Goal: Task Accomplishment & Management: Use online tool/utility

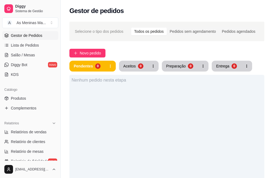
scroll to position [81, 0]
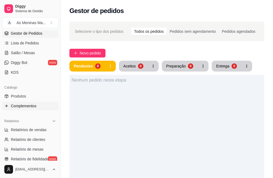
click at [19, 108] on span "Complementos" at bounding box center [23, 105] width 25 height 5
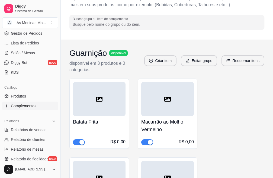
scroll to position [27, 0]
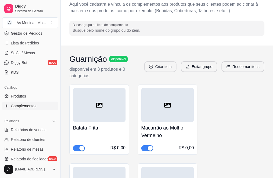
click at [162, 65] on button "Criar item" at bounding box center [160, 66] width 32 height 11
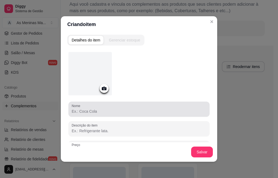
click at [97, 110] on input "Nome" at bounding box center [139, 111] width 134 height 5
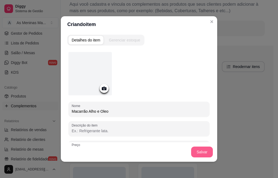
type input "Macarrão Alho e Oleo"
click at [197, 151] on button "Salvar" at bounding box center [202, 152] width 22 height 11
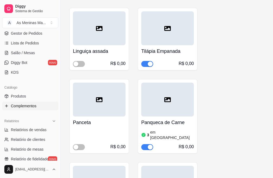
scroll to position [705, 0]
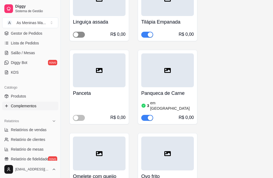
click at [76, 34] on div "button" at bounding box center [75, 34] width 5 height 5
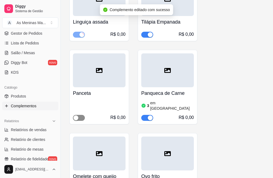
drag, startPoint x: 74, startPoint y: 112, endPoint x: 77, endPoint y: 115, distance: 4.4
click at [75, 115] on div "button" at bounding box center [75, 117] width 5 height 5
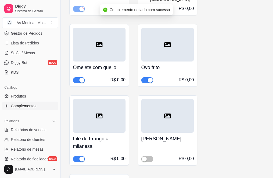
scroll to position [867, 0]
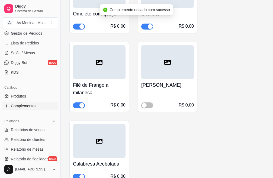
click at [141, 101] on div "[PERSON_NAME] R$ 0,00" at bounding box center [168, 77] width 60 height 70
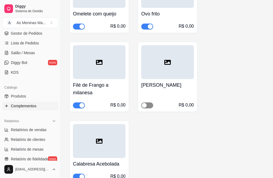
click at [143, 103] on div "button" at bounding box center [144, 105] width 5 height 5
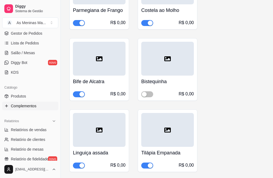
scroll to position [515, 0]
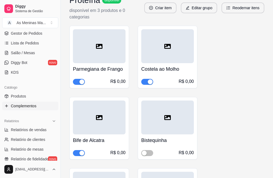
click at [148, 80] on div "button" at bounding box center [150, 81] width 5 height 5
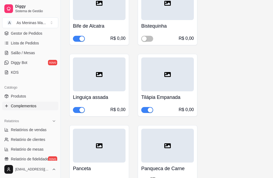
scroll to position [623, 0]
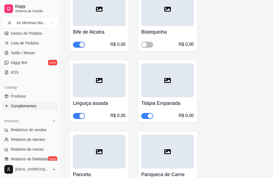
click at [152, 114] on div "button" at bounding box center [150, 116] width 5 height 5
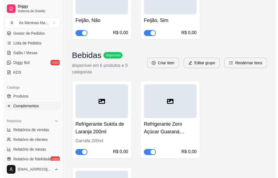
scroll to position [1779, 0]
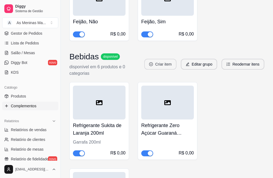
click at [154, 60] on button "Criar item" at bounding box center [160, 64] width 32 height 11
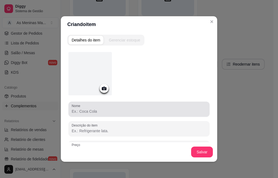
click at [92, 100] on div "Nome Descrição do item Preço 0,00 Pode repetir esse item Habilitado: o cliente …" at bounding box center [138, 119] width 141 height 135
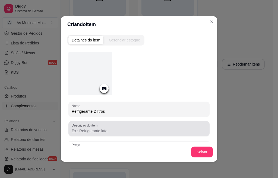
type input "Refrigerante 2 litros"
click at [89, 129] on input "Descrição do item" at bounding box center [139, 130] width 134 height 5
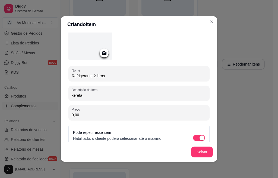
scroll to position [47, 0]
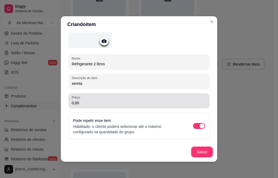
type input "xereta"
click at [88, 97] on div "0,00" at bounding box center [139, 100] width 134 height 11
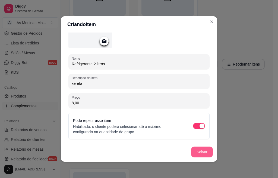
type input "8,00"
click at [198, 152] on button "Salvar" at bounding box center [202, 152] width 22 height 11
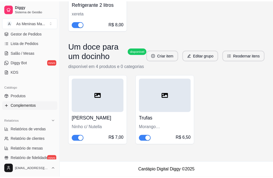
scroll to position [1496, 0]
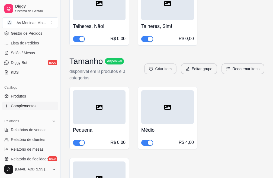
click at [168, 66] on button "Criar item" at bounding box center [160, 68] width 32 height 11
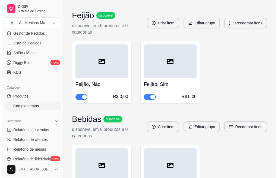
scroll to position [1794, 0]
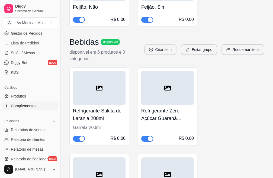
click at [166, 45] on button "Criar item" at bounding box center [160, 49] width 32 height 11
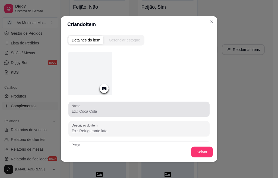
click at [90, 109] on input "Nome" at bounding box center [139, 111] width 134 height 5
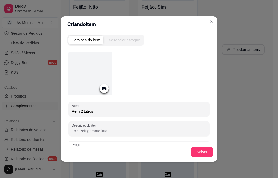
type input "Refri 2 Litros"
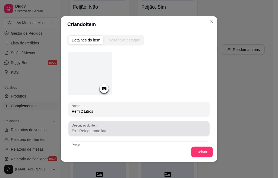
click at [177, 124] on div at bounding box center [139, 128] width 134 height 11
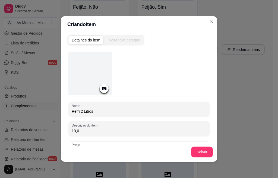
type input "10,00"
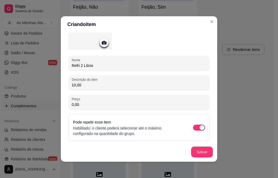
scroll to position [47, 0]
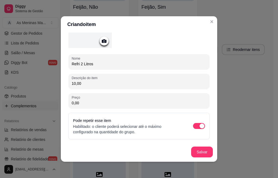
drag, startPoint x: 83, startPoint y: 82, endPoint x: 63, endPoint y: 82, distance: 19.8
click at [63, 82] on div "Detalhes do item Gerenciar estoque Nome Refri 2 Litros Descrição do item 10,00 …" at bounding box center [139, 97] width 156 height 129
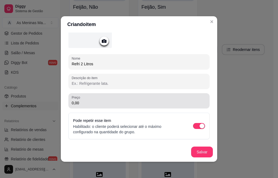
click at [131, 106] on div "0,00" at bounding box center [139, 100] width 134 height 11
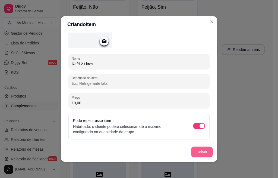
type input "10,00"
click at [194, 154] on button "Salvar" at bounding box center [202, 152] width 22 height 11
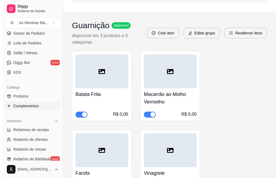
scroll to position [0, 0]
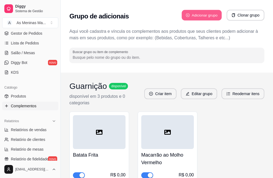
click at [196, 13] on button "Adicionar grupo" at bounding box center [202, 15] width 40 height 11
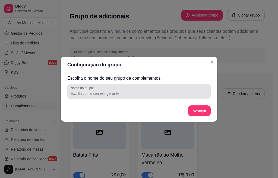
click at [141, 96] on div at bounding box center [138, 91] width 137 height 11
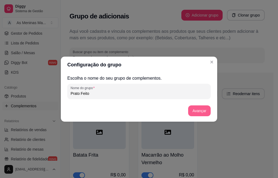
type input "Prato Feito"
click at [197, 110] on button "Avançar" at bounding box center [199, 110] width 22 height 11
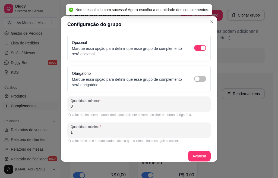
click at [105, 108] on input "0" at bounding box center [138, 106] width 137 height 5
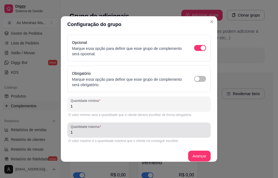
type input "1"
click at [82, 131] on input "1" at bounding box center [138, 132] width 137 height 5
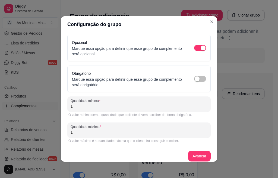
scroll to position [5, 0]
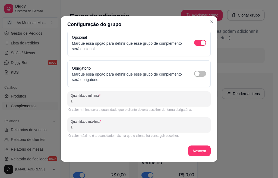
click at [127, 37] on div "Opcional Marque essa opção para definir que esse grupo de complemento será opci…" at bounding box center [127, 42] width 111 height 17
click at [109, 127] on input "1" at bounding box center [138, 126] width 137 height 5
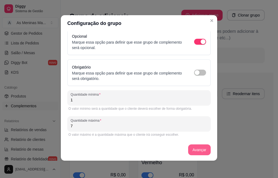
type input "7"
click at [195, 150] on button "Avançar" at bounding box center [199, 149] width 22 height 11
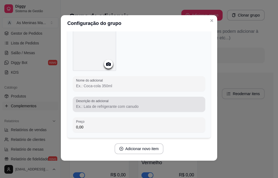
scroll to position [0, 0]
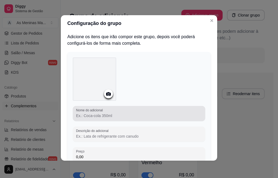
click at [87, 112] on label "Nome do adicional" at bounding box center [90, 110] width 28 height 5
click at [87, 113] on input "Nome do adicional" at bounding box center [139, 115] width 126 height 5
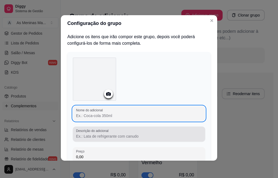
type input "a"
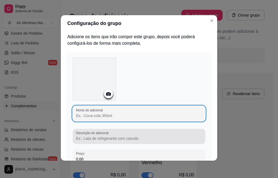
type input "a"
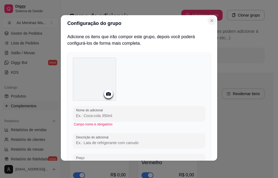
click at [207, 18] on button "Close" at bounding box center [211, 20] width 9 height 9
click at [209, 20] on icon "Close" at bounding box center [211, 20] width 4 height 4
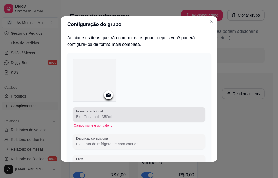
click at [117, 114] on input "Nome do adicional" at bounding box center [139, 116] width 126 height 5
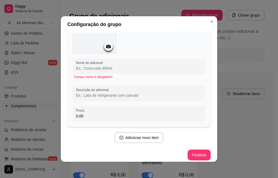
scroll to position [52, 0]
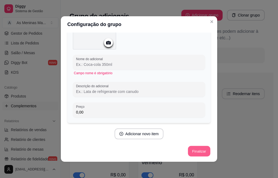
click at [195, 156] on button "Finalizar" at bounding box center [199, 151] width 22 height 11
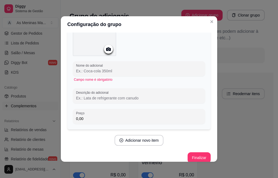
scroll to position [0, 0]
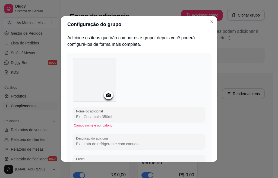
click at [111, 117] on input "Nome do adicional" at bounding box center [139, 116] width 126 height 5
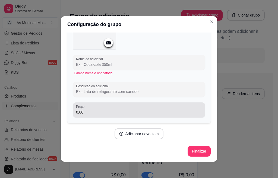
scroll to position [1, 0]
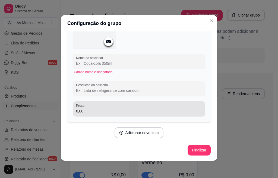
click at [82, 112] on input "0,00" at bounding box center [139, 110] width 126 height 5
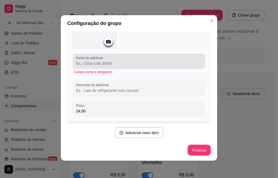
type input "24,00"
click at [112, 62] on input "Nome do adicional" at bounding box center [139, 63] width 126 height 5
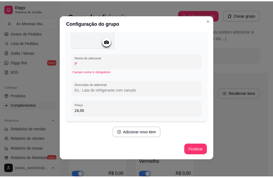
scroll to position [46, 0]
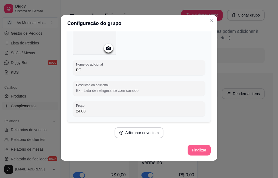
type input "PF"
click at [187, 146] on button "Finalizar" at bounding box center [198, 150] width 23 height 11
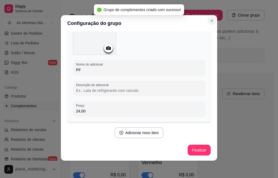
click at [209, 20] on icon "Close" at bounding box center [211, 20] width 4 height 4
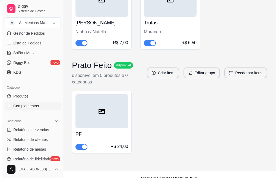
scroll to position [2171, 0]
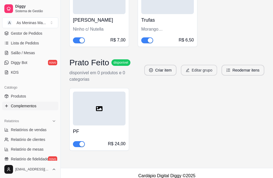
click at [192, 65] on button "Editar grupo" at bounding box center [199, 70] width 36 height 11
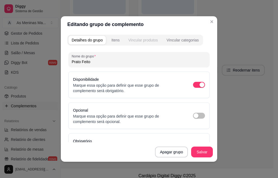
click at [148, 38] on div "Vincular produtos" at bounding box center [143, 39] width 30 height 5
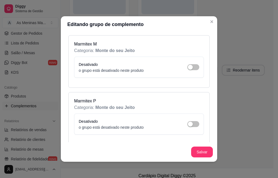
scroll to position [27, 0]
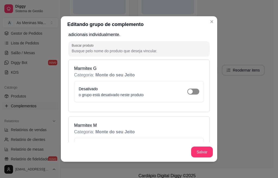
click at [188, 89] on div "button" at bounding box center [190, 91] width 5 height 5
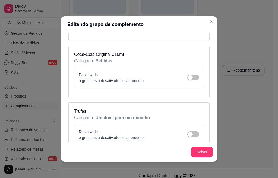
scroll to position [1951, 0]
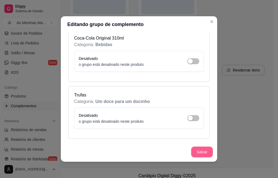
click at [200, 156] on button "Salvar" at bounding box center [202, 152] width 22 height 11
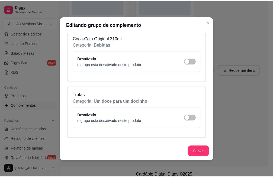
scroll to position [1593, 0]
